Goal: Information Seeking & Learning: Learn about a topic

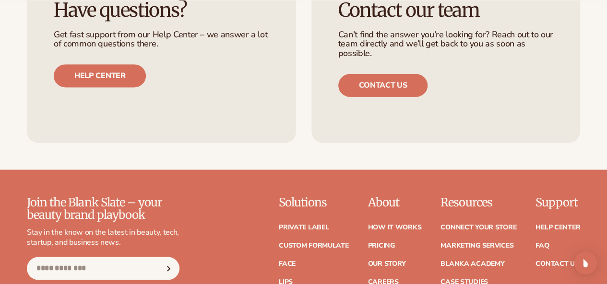
scroll to position [2539, 0]
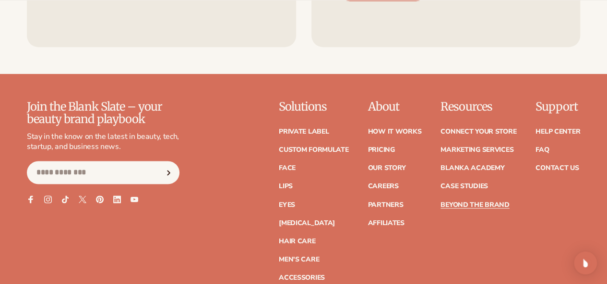
click at [440, 149] on ul "Connect your store Marketing services [GEOGRAPHIC_DATA] Case Studies Beyond the…" at bounding box center [478, 163] width 76 height 89
click at [440, 183] on link "Case Studies" at bounding box center [463, 186] width 47 height 7
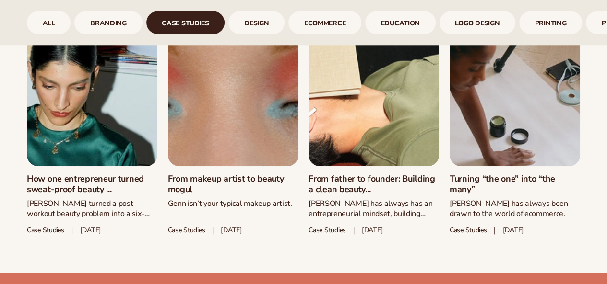
scroll to position [468, 0]
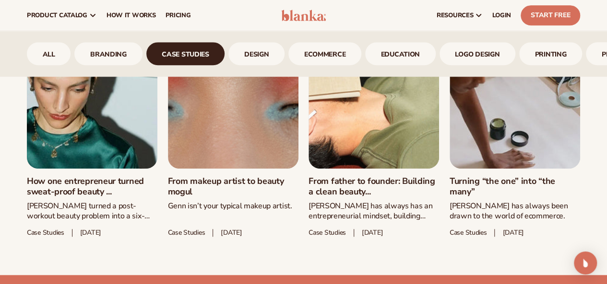
click at [94, 193] on link "How one entrepreneur turned sweat-proof beauty ..." at bounding box center [92, 186] width 130 height 21
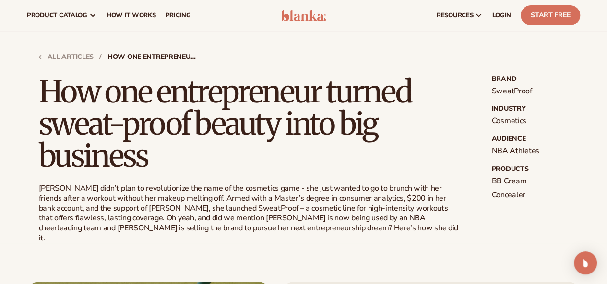
scroll to position [144, 0]
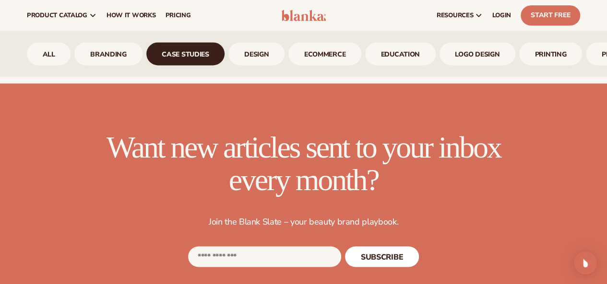
scroll to position [515, 0]
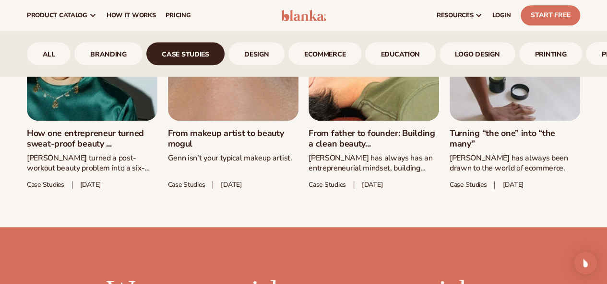
click at [473, 142] on link "Turning “the one” into “the many”" at bounding box center [514, 139] width 130 height 21
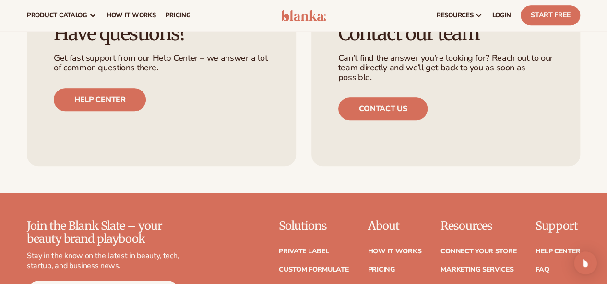
scroll to position [2062, 0]
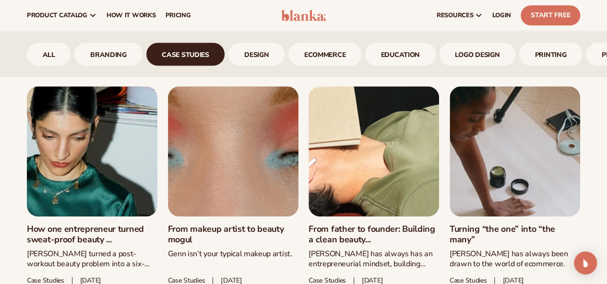
scroll to position [228, 0]
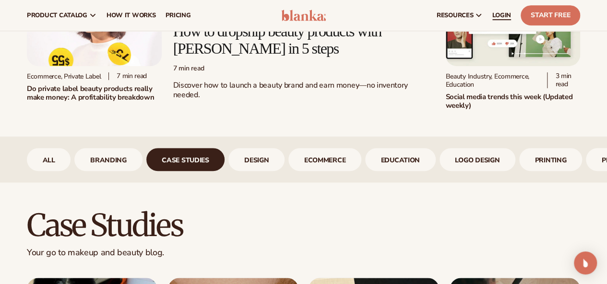
click at [512, 15] on link "LOGIN" at bounding box center [501, 15] width 28 height 31
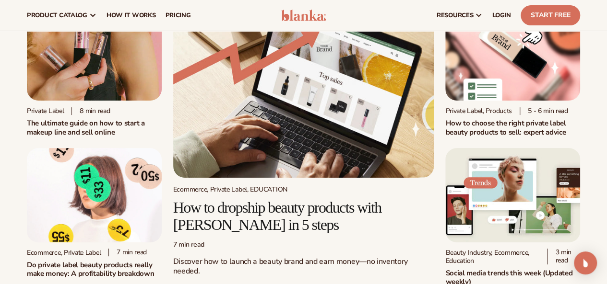
scroll to position [36, 0]
